Goal: Information Seeking & Learning: Learn about a topic

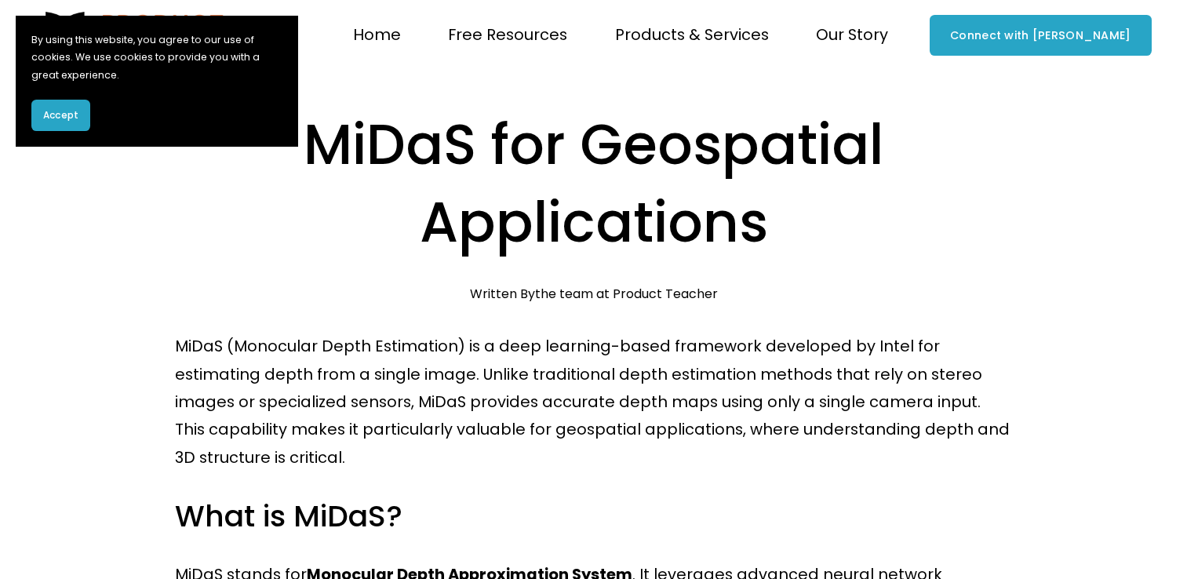
scroll to position [314, 0]
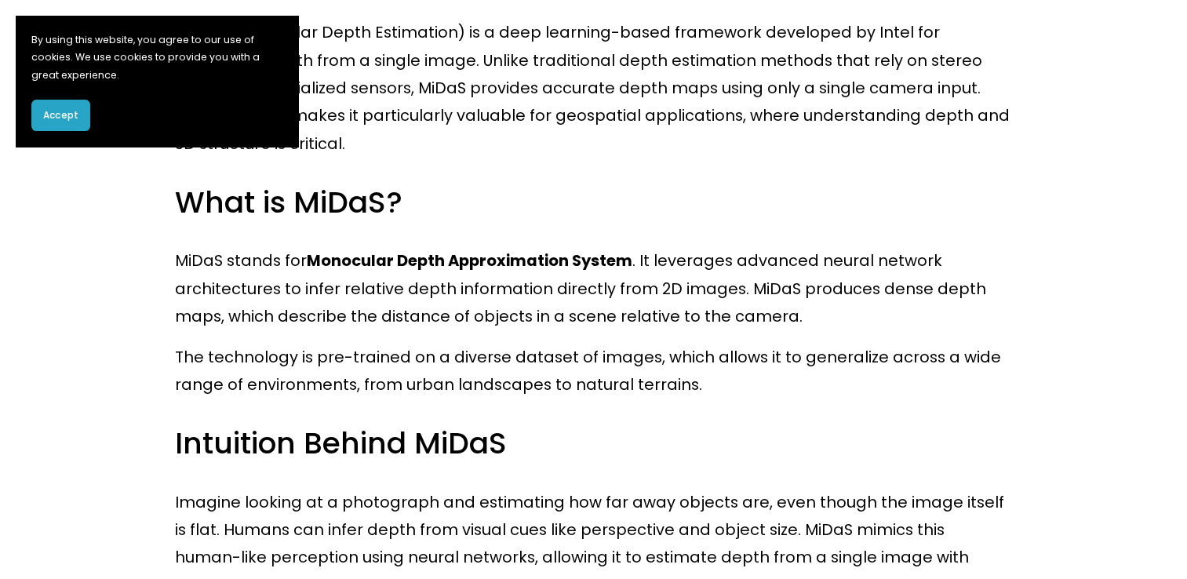
click at [76, 100] on button "Accept" at bounding box center [60, 115] width 59 height 31
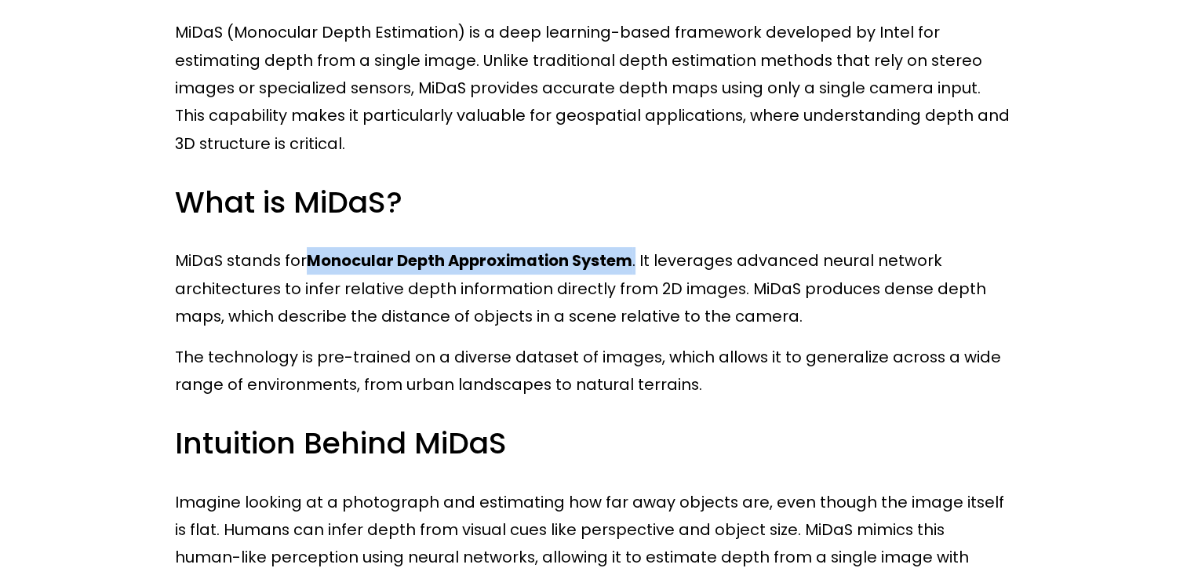
drag, startPoint x: 311, startPoint y: 262, endPoint x: 634, endPoint y: 259, distance: 323.2
click at [634, 259] on p "MiDaS stands for Monocular Depth Approximation System . It leverages advanced n…" at bounding box center [593, 288] width 837 height 83
drag, startPoint x: 634, startPoint y: 259, endPoint x: 622, endPoint y: 265, distance: 13.3
click at [622, 265] on strong "Monocular Depth Approximation System" at bounding box center [470, 260] width 326 height 22
click at [568, 264] on strong "Monocular Depth Approximation System" at bounding box center [470, 260] width 326 height 22
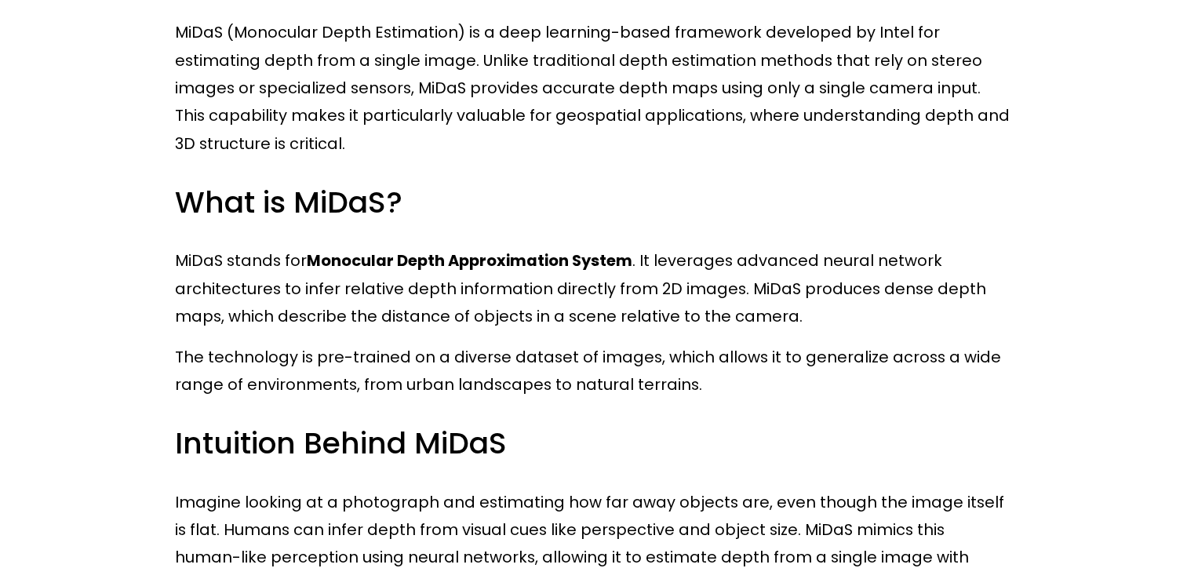
click at [652, 262] on p "MiDaS stands for Monocular Depth Approximation System . It leverages advanced n…" at bounding box center [593, 288] width 837 height 83
click at [734, 267] on p "MiDaS stands for Monocular Depth Approximation System . It leverages advanced n…" at bounding box center [593, 288] width 837 height 83
click at [818, 266] on p "MiDaS stands for Monocular Depth Approximation System . It leverages advanced n…" at bounding box center [593, 288] width 837 height 83
click at [893, 268] on p "MiDaS stands for Monocular Depth Approximation System . It leverages advanced n…" at bounding box center [593, 288] width 837 height 83
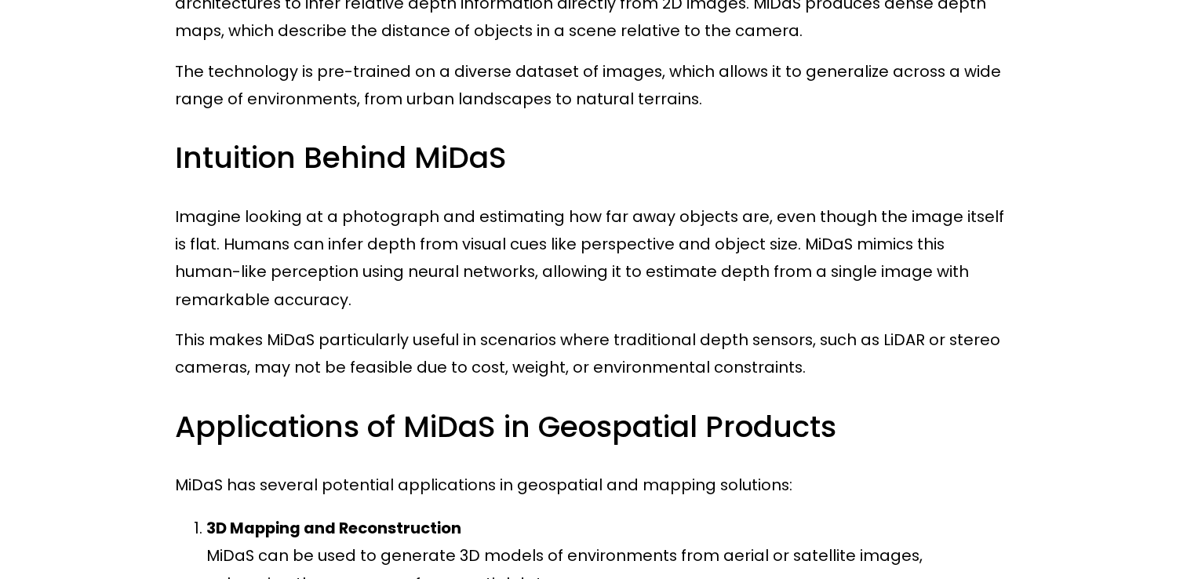
scroll to position [628, 0]
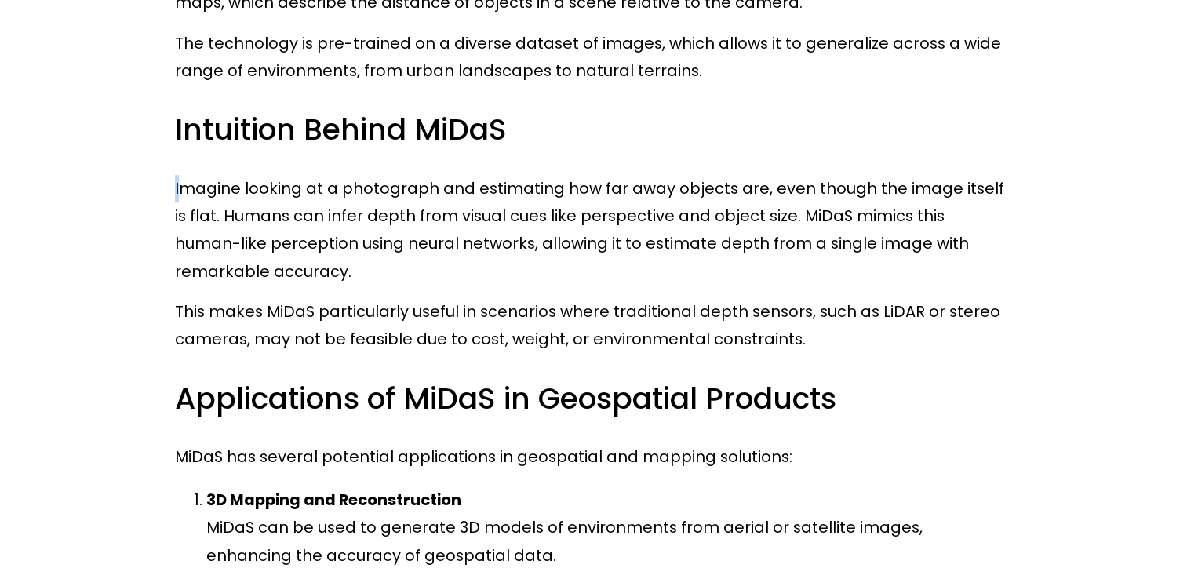
click at [183, 190] on p "Imagine looking at a photograph and estimating how far away objects are, even t…" at bounding box center [593, 230] width 837 height 111
click at [198, 190] on p "Imagine looking at a photograph and estimating how far away objects are, even t…" at bounding box center [593, 230] width 837 height 111
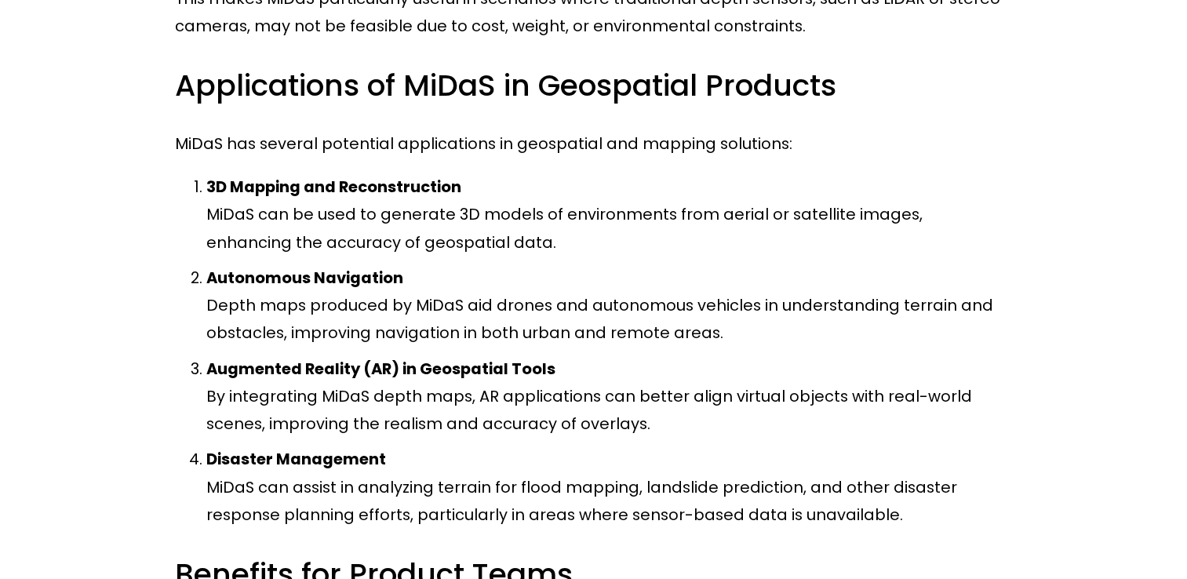
scroll to position [941, 0]
drag, startPoint x: 883, startPoint y: 218, endPoint x: 708, endPoint y: 208, distance: 175.2
click at [708, 208] on p "3D Mapping and Reconstruction MiDaS can be used to generate 3D models of enviro…" at bounding box center [609, 214] width 806 height 83
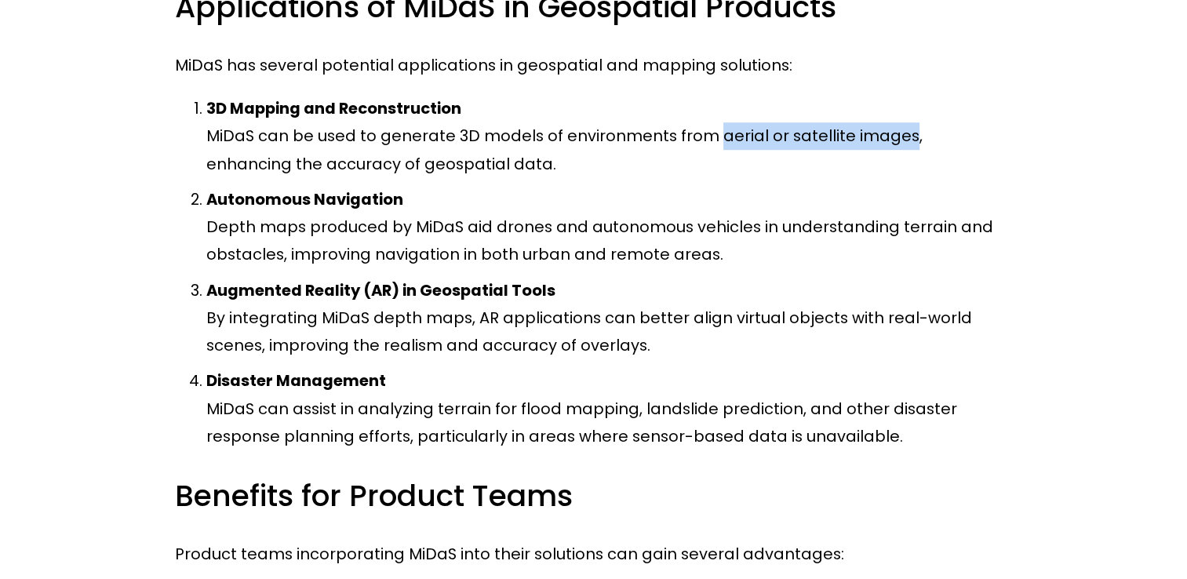
scroll to position [1020, 0]
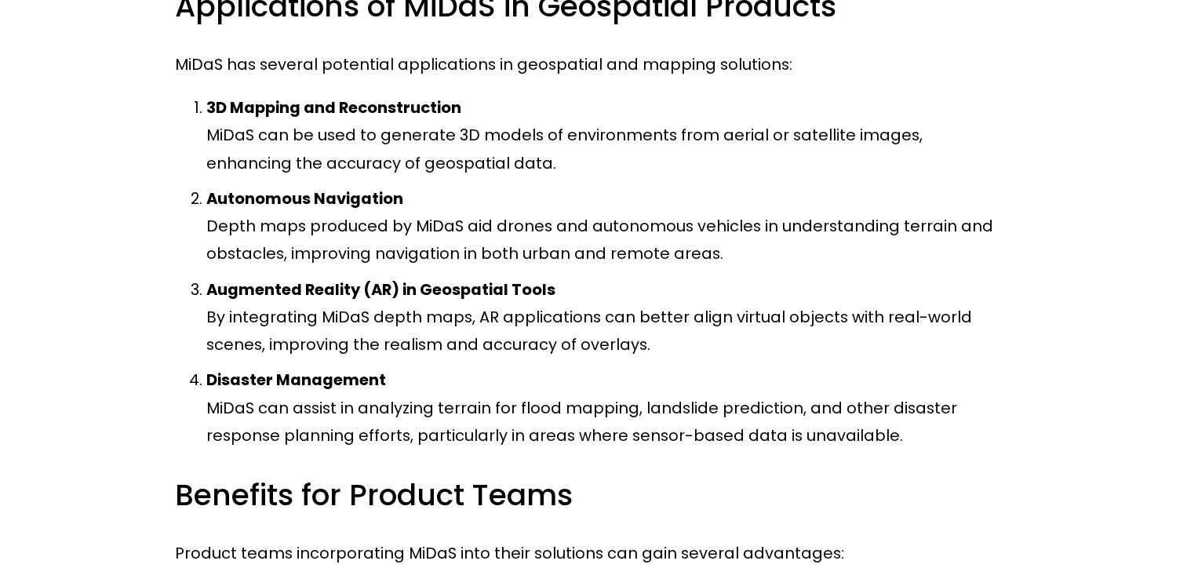
click at [172, 239] on div "MiDaS (Monocular Depth Estimation) is a deep learning-based framework developed…" at bounding box center [594, 337] width 864 height 2048
click at [218, 234] on p "Autonomous Navigation Depth maps produced by MiDaS aid drones and autonomous ve…" at bounding box center [609, 226] width 806 height 83
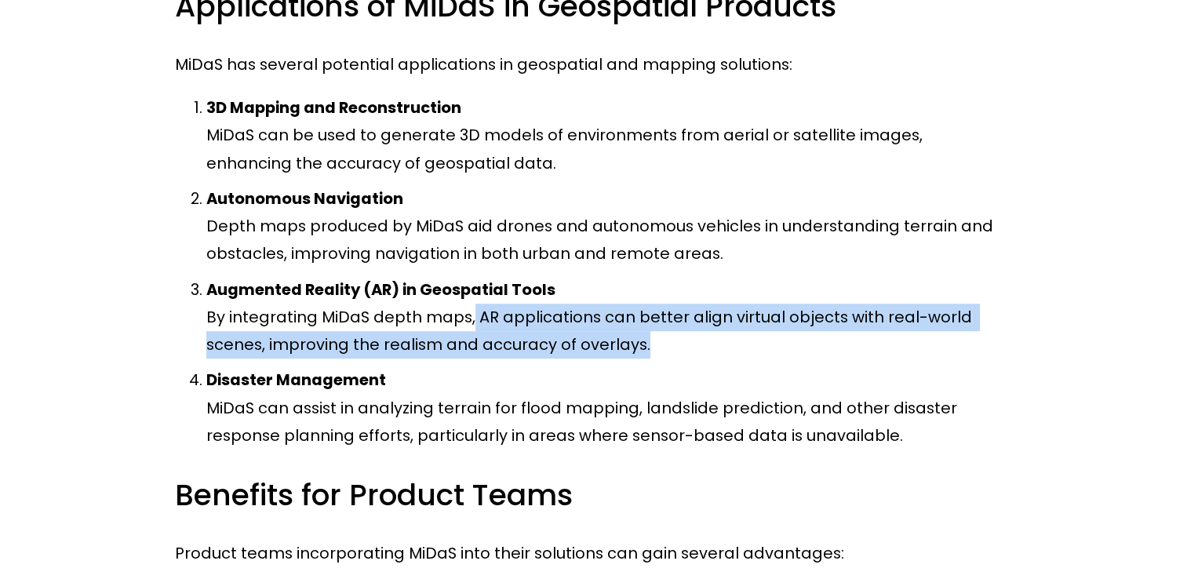
drag, startPoint x: 469, startPoint y: 322, endPoint x: 689, endPoint y: 344, distance: 220.7
click at [689, 344] on p "Augmented Reality (AR) in Geospatial Tools By integrating MiDaS depth maps, AR …" at bounding box center [609, 317] width 806 height 83
drag, startPoint x: 689, startPoint y: 344, endPoint x: 677, endPoint y: 356, distance: 17.2
click at [677, 356] on p "Augmented Reality (AR) in Geospatial Tools By integrating MiDaS depth maps, AR …" at bounding box center [609, 317] width 806 height 83
click at [640, 349] on p "Augmented Reality (AR) in Geospatial Tools By integrating MiDaS depth maps, AR …" at bounding box center [609, 317] width 806 height 83
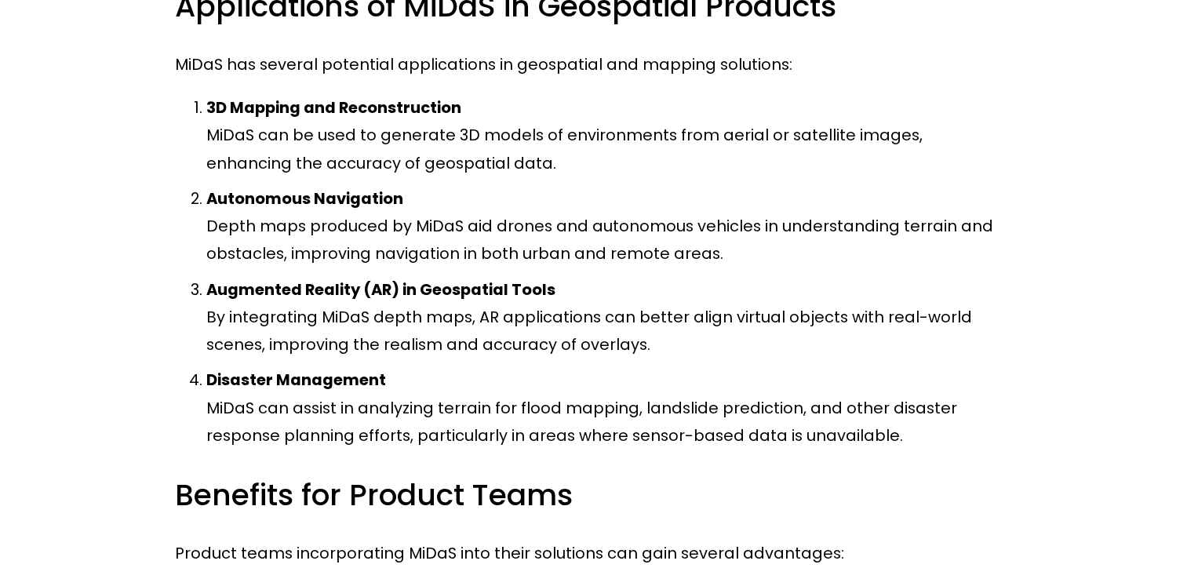
click at [637, 355] on p "Augmented Reality (AR) in Geospatial Tools By integrating MiDaS depth maps, AR …" at bounding box center [609, 317] width 806 height 83
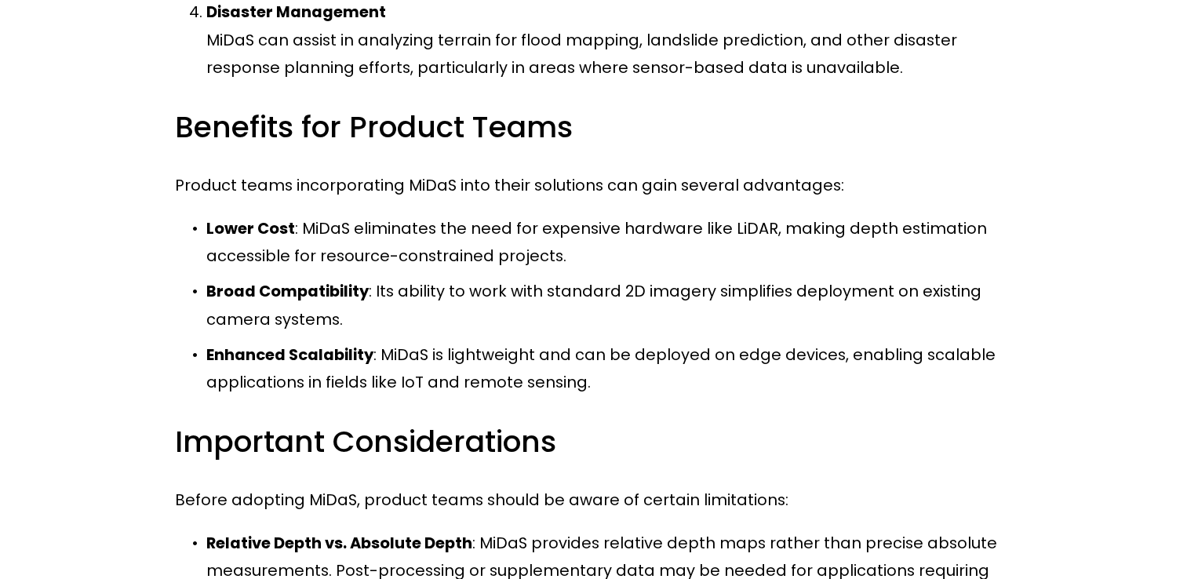
scroll to position [1412, 0]
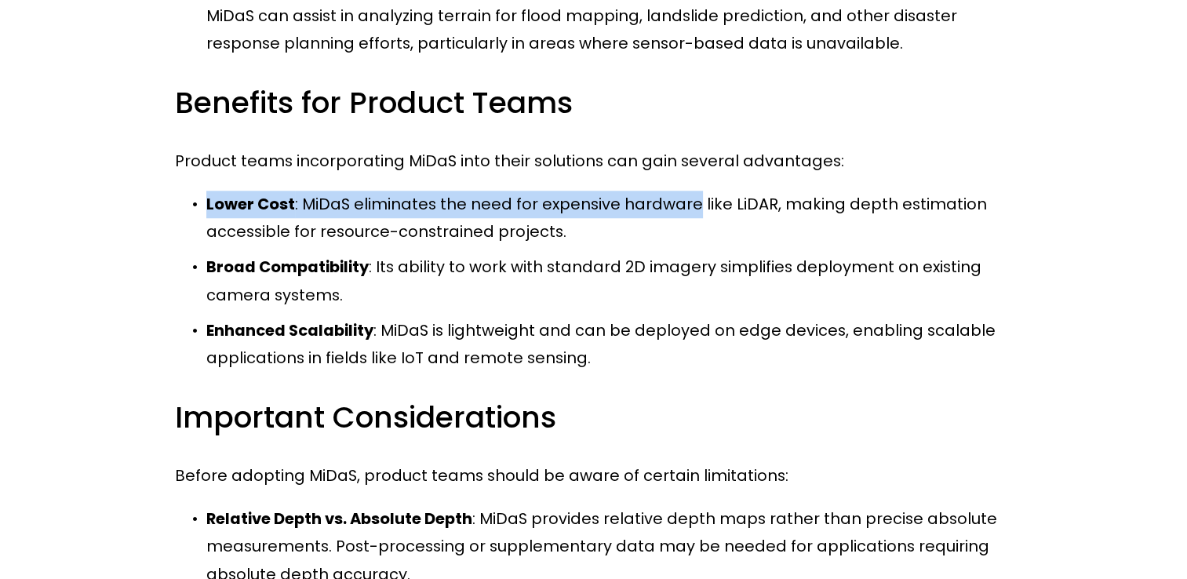
drag, startPoint x: 686, startPoint y: 209, endPoint x: 205, endPoint y: 202, distance: 480.9
click at [206, 202] on p "Lower Cost : MiDaS eliminates the need for expensive hardware like LiDAR, makin…" at bounding box center [609, 219] width 806 height 56
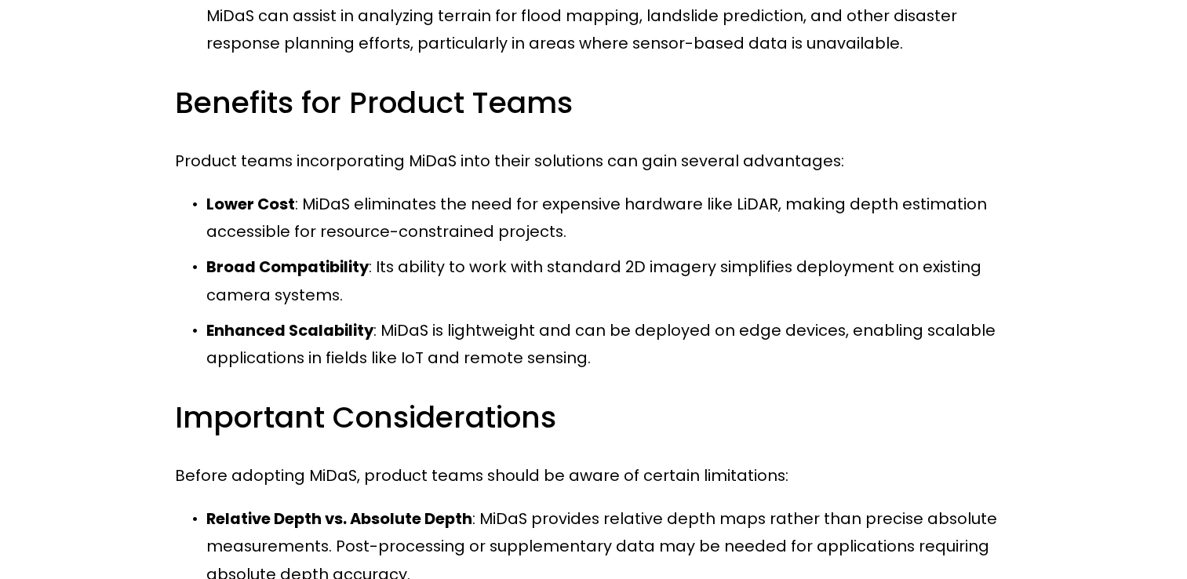
click at [894, 282] on p "Broad Compatibility : Its ability to work with standard 2D imagery simplifies d…" at bounding box center [609, 281] width 806 height 56
drag, startPoint x: 637, startPoint y: 249, endPoint x: 988, endPoint y: 325, distance: 358.6
click at [984, 325] on ul "Lower Cost : MiDaS eliminates the need for expensive hardware like LiDAR, makin…" at bounding box center [593, 282] width 837 height 182
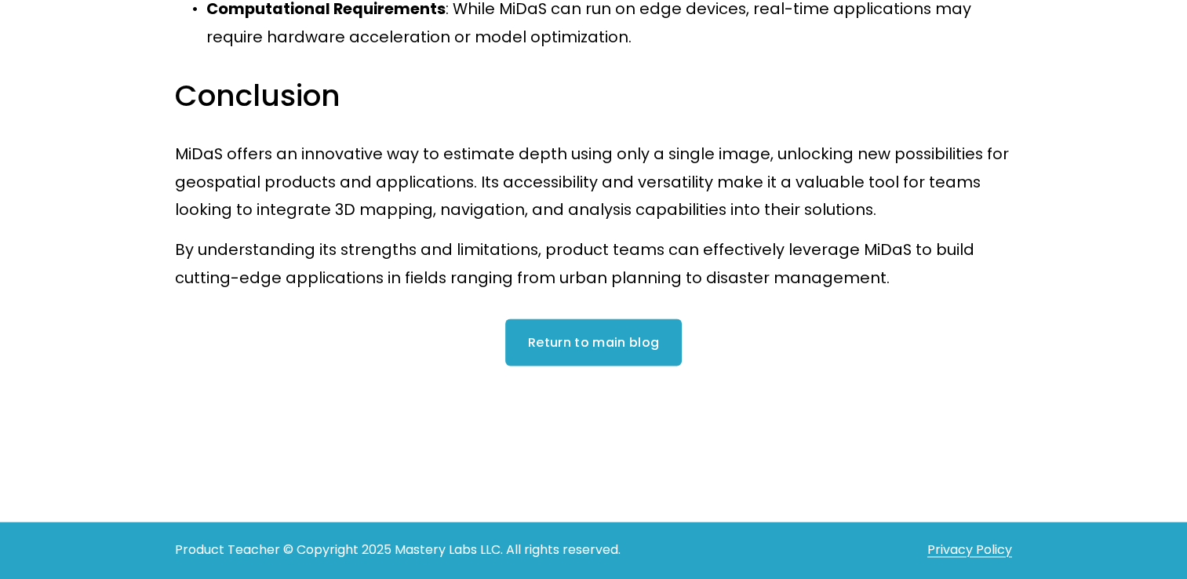
scroll to position [2081, 0]
